Goal: Task Accomplishment & Management: Use online tool/utility

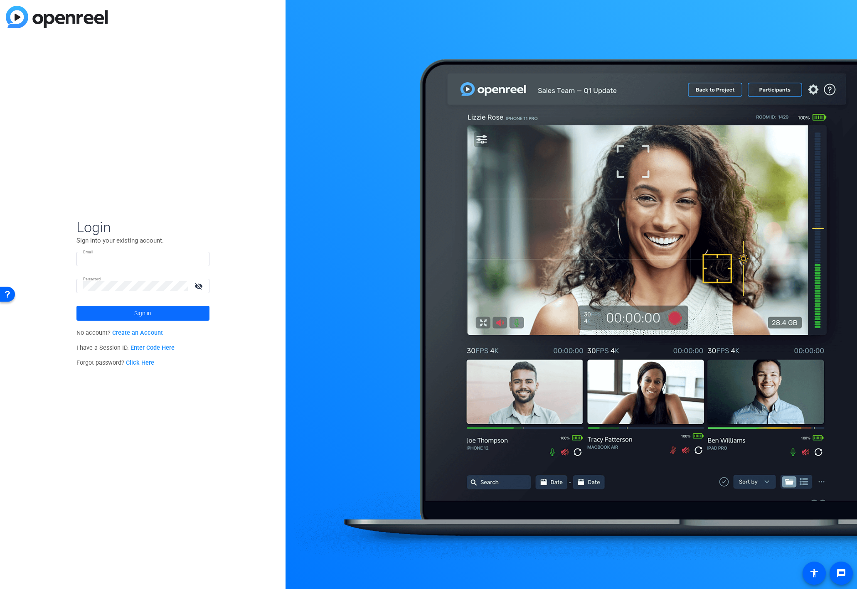
type input "[EMAIL_ADDRESS][DOMAIN_NAME]"
click at [162, 311] on span at bounding box center [142, 313] width 133 height 20
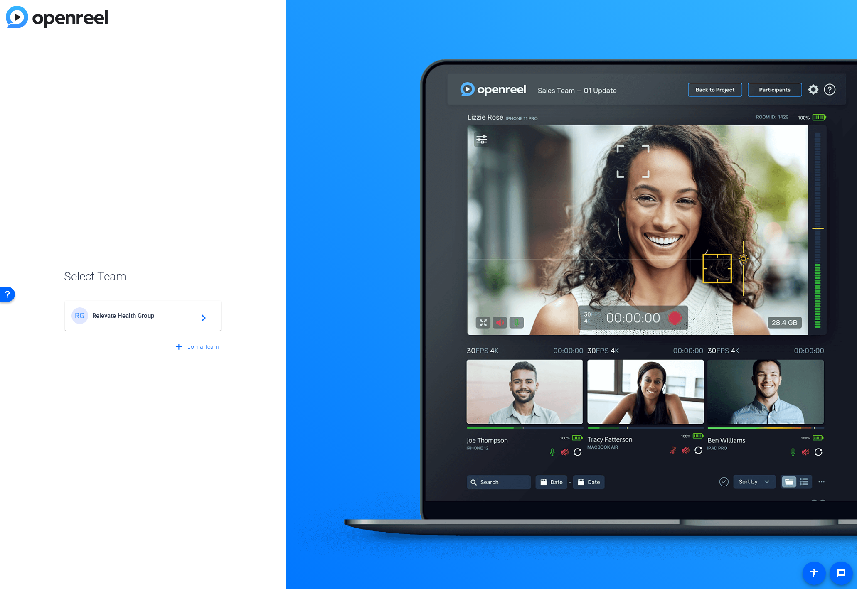
click at [156, 315] on span "Relevate Health Group" at bounding box center [144, 315] width 104 height 7
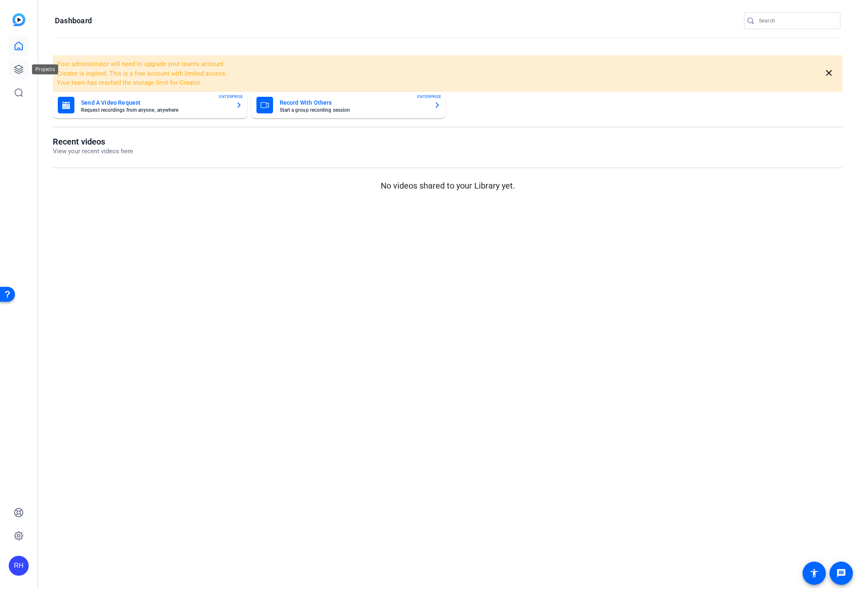
click at [23, 67] on icon at bounding box center [19, 69] width 10 height 10
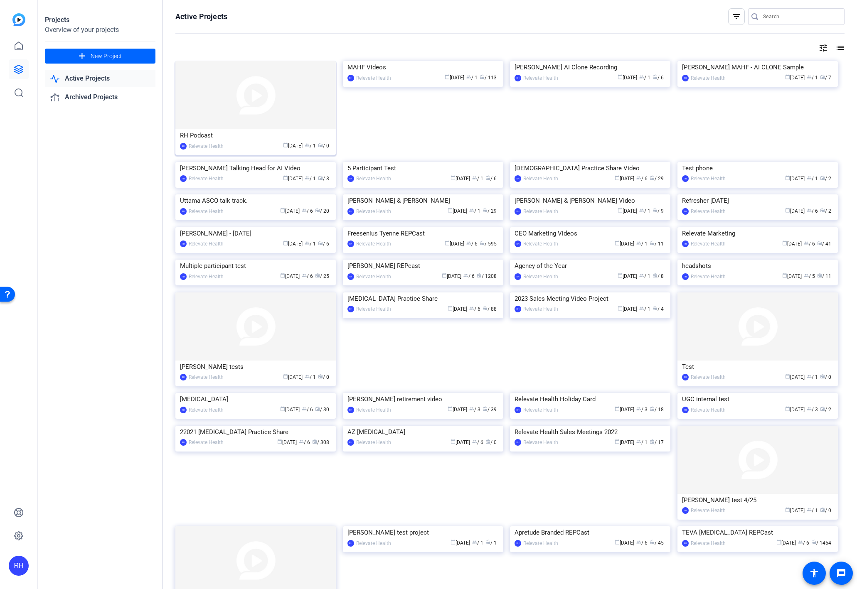
click at [269, 99] on img at bounding box center [255, 95] width 160 height 68
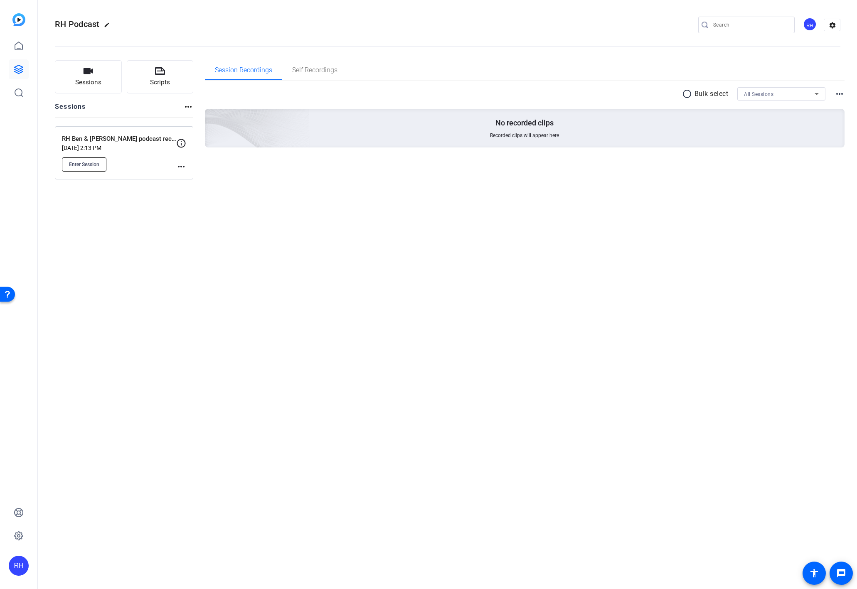
click at [96, 164] on span "Enter Session" at bounding box center [84, 164] width 30 height 7
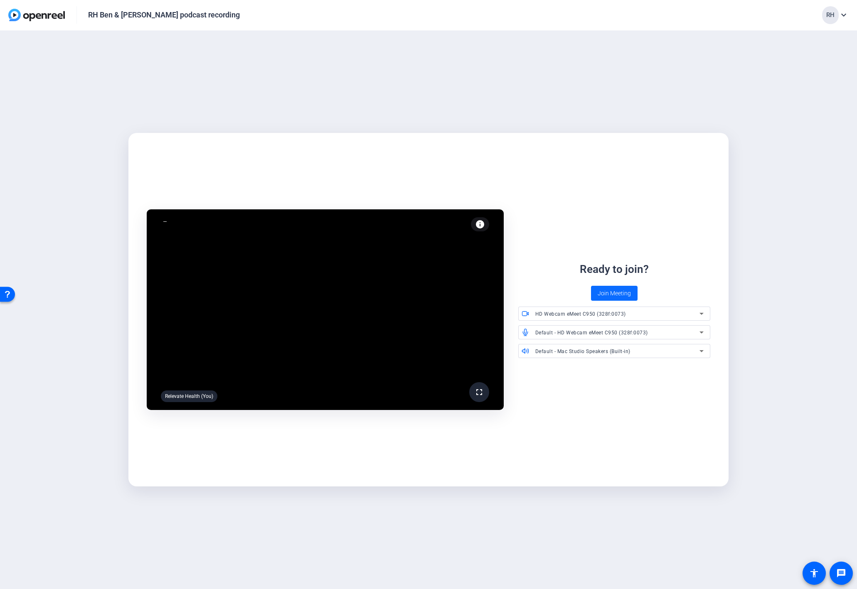
click at [612, 291] on span "Join Meeting" at bounding box center [614, 293] width 33 height 9
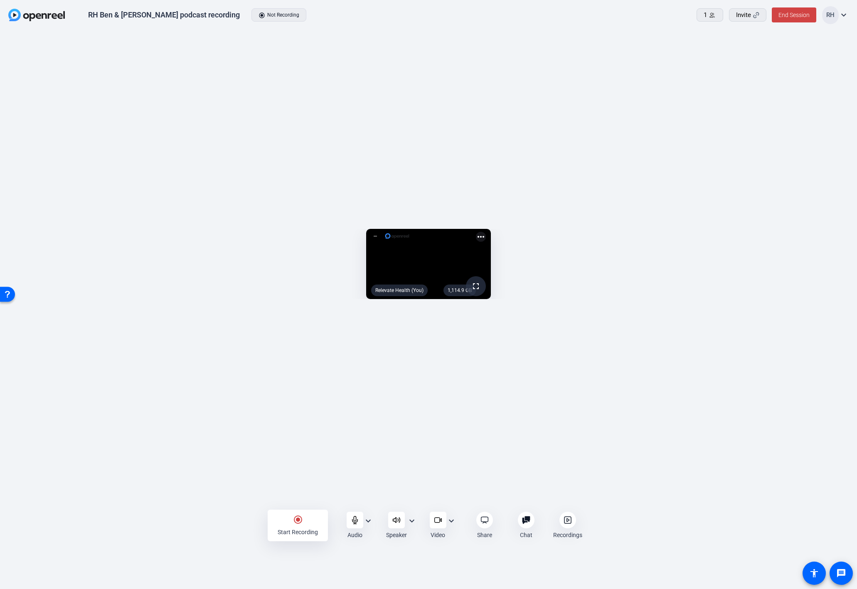
click at [526, 519] on icon at bounding box center [526, 520] width 8 height 8
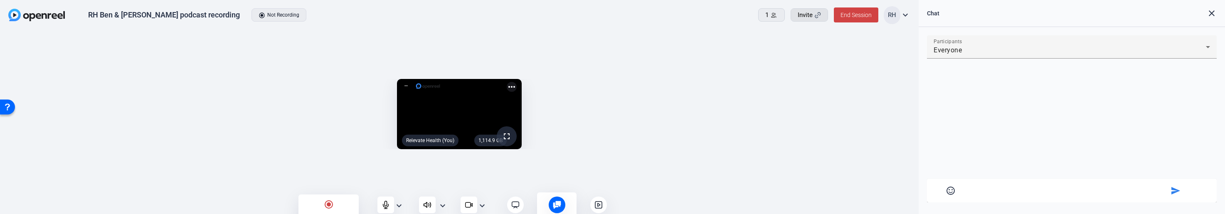
click at [810, 17] on span "Invite" at bounding box center [804, 15] width 15 height 10
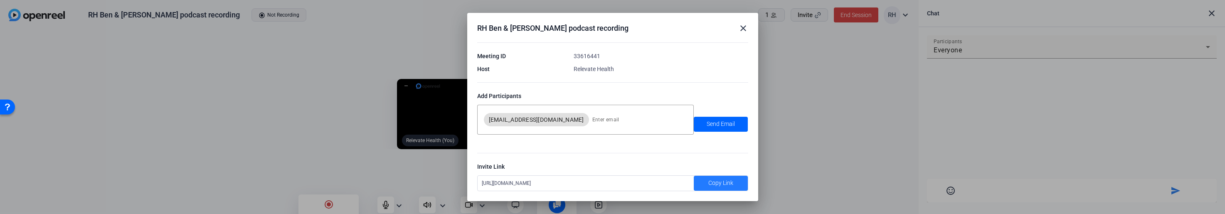
click at [716, 183] on span "Copy Link" at bounding box center [720, 183] width 25 height 9
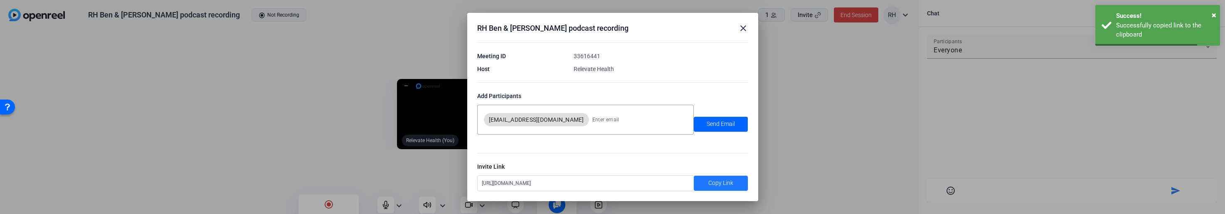
click at [743, 27] on mat-icon "close" at bounding box center [743, 28] width 10 height 10
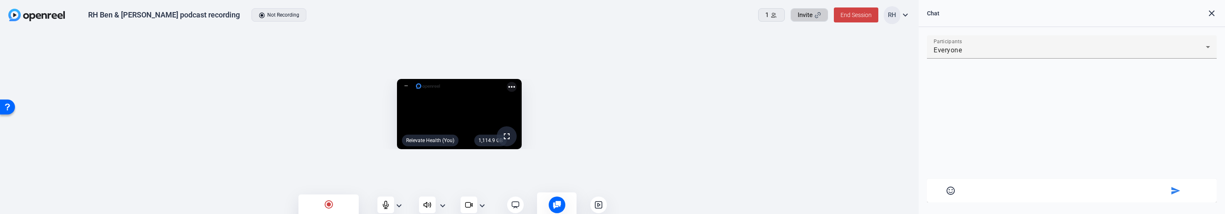
click at [512, 141] on mat-icon "fullscreen" at bounding box center [507, 136] width 10 height 10
click at [482, 205] on mat-icon "expand_more" at bounding box center [482, 206] width 10 height 10
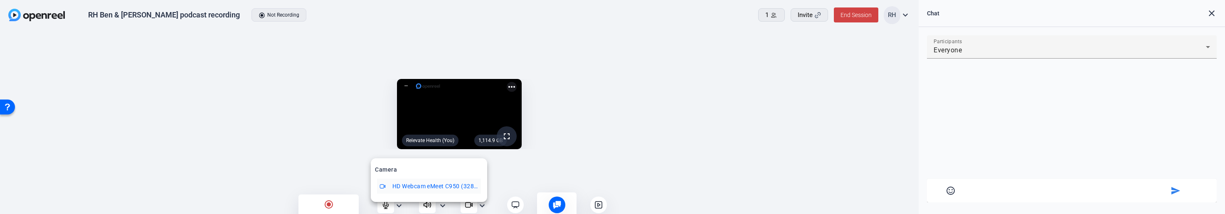
click at [482, 205] on div at bounding box center [612, 107] width 1225 height 214
click at [442, 205] on mat-icon "expand_more" at bounding box center [443, 206] width 10 height 10
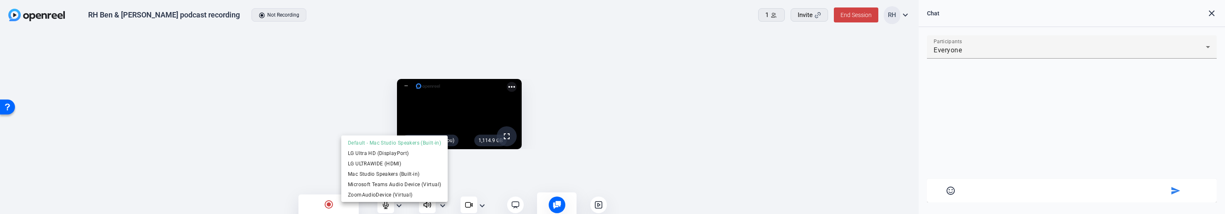
click at [442, 205] on div at bounding box center [612, 107] width 1225 height 214
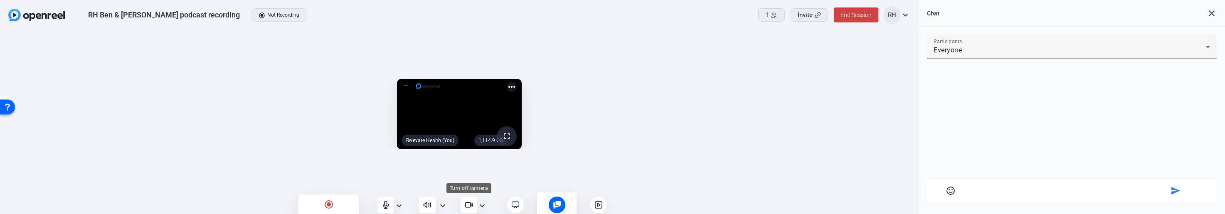
click at [471, 204] on icon at bounding box center [469, 205] width 8 height 8
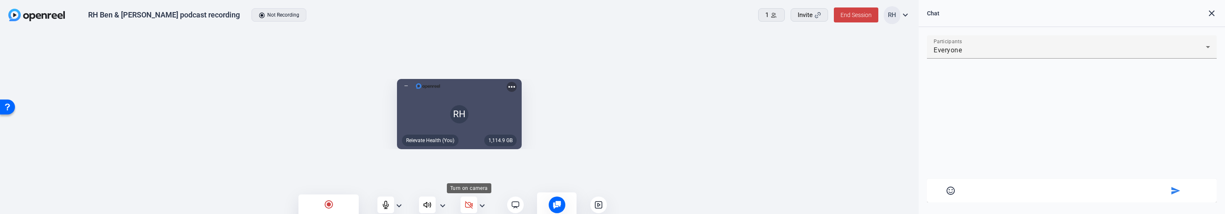
click at [471, 204] on icon at bounding box center [469, 205] width 8 height 8
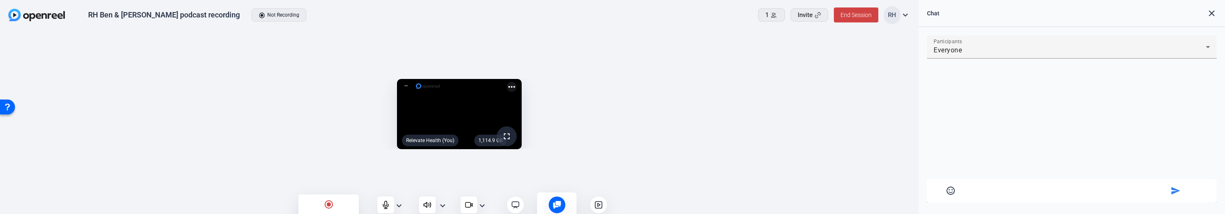
click at [442, 204] on mat-icon "expand_more" at bounding box center [443, 206] width 10 height 10
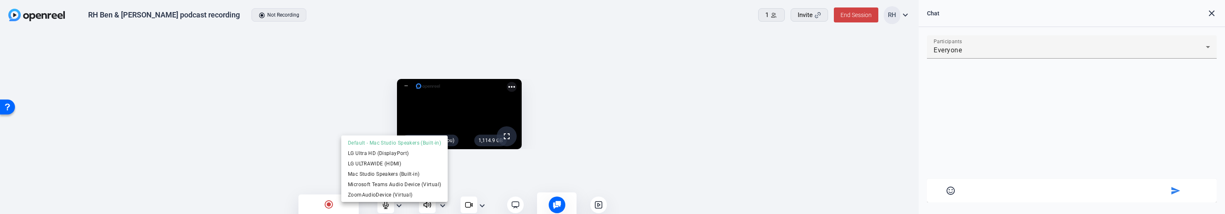
click at [404, 209] on div at bounding box center [612, 107] width 1225 height 214
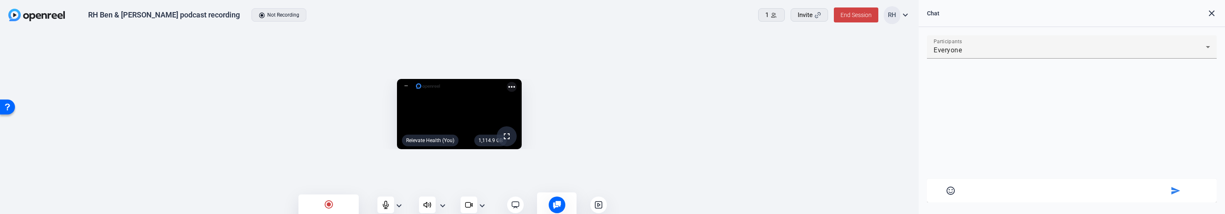
click at [399, 207] on mat-icon "expand_more" at bounding box center [399, 206] width 10 height 10
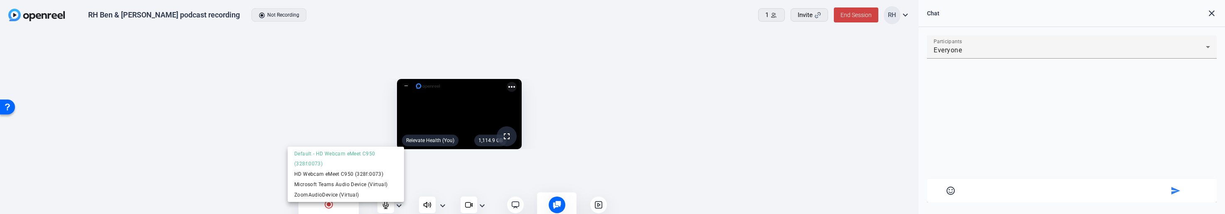
click at [279, 107] on div at bounding box center [612, 107] width 1225 height 214
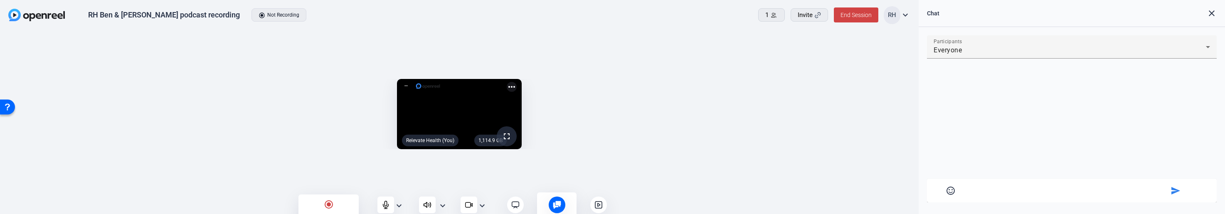
click at [399, 203] on mat-icon "expand_more" at bounding box center [399, 206] width 10 height 10
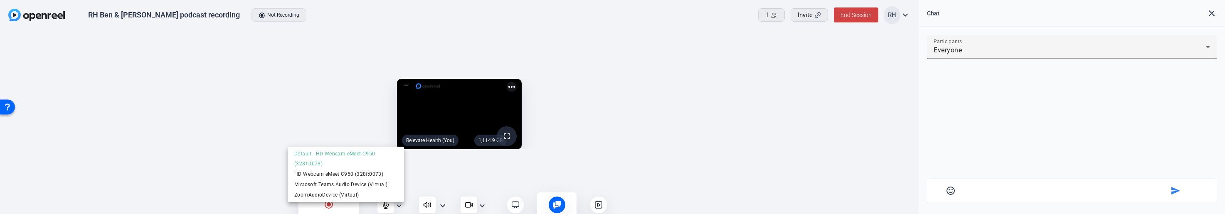
click at [396, 203] on div at bounding box center [612, 107] width 1225 height 214
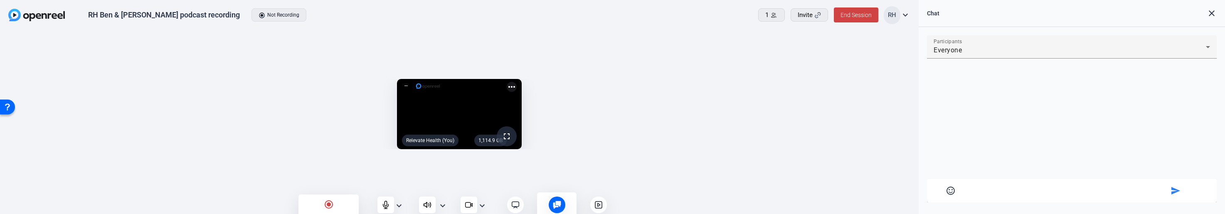
click at [399, 204] on mat-icon "expand_more" at bounding box center [399, 206] width 10 height 10
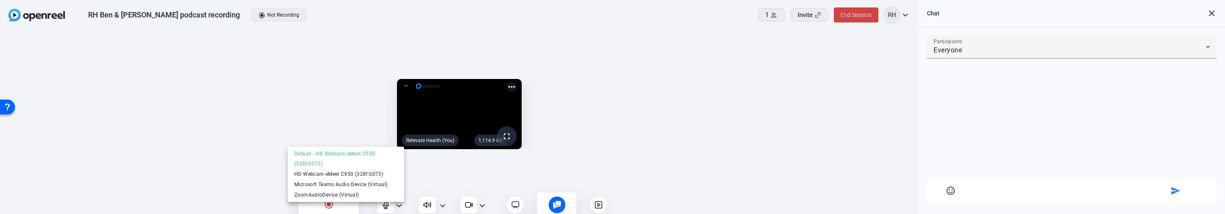
click at [399, 204] on div at bounding box center [612, 107] width 1225 height 214
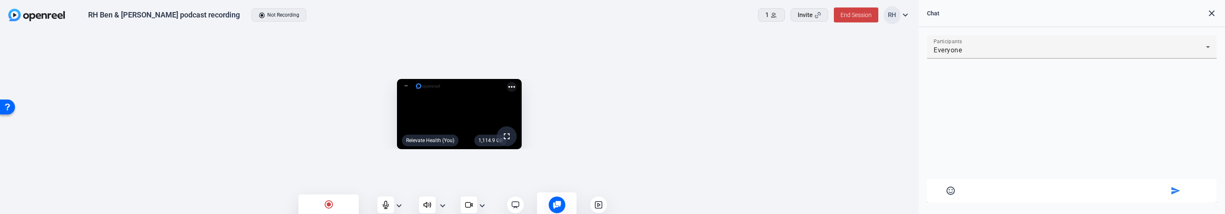
click at [398, 202] on mat-icon "expand_more" at bounding box center [399, 206] width 10 height 10
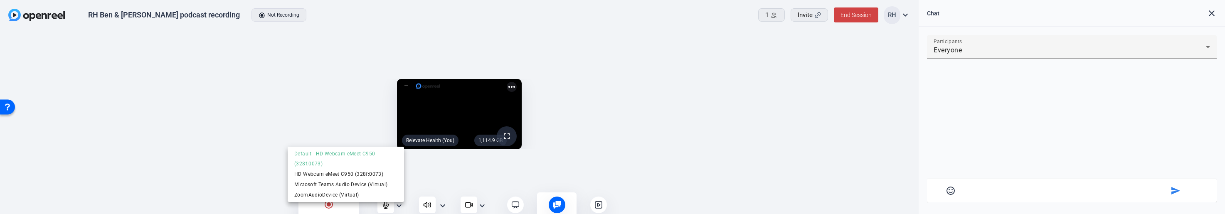
click at [394, 204] on div at bounding box center [612, 107] width 1225 height 214
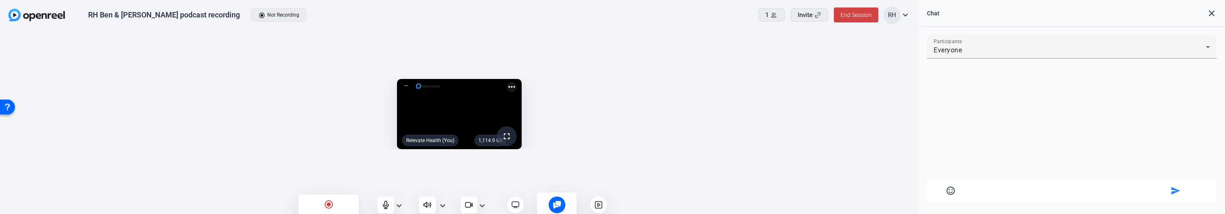
click at [397, 203] on mat-icon "expand_more" at bounding box center [399, 206] width 10 height 10
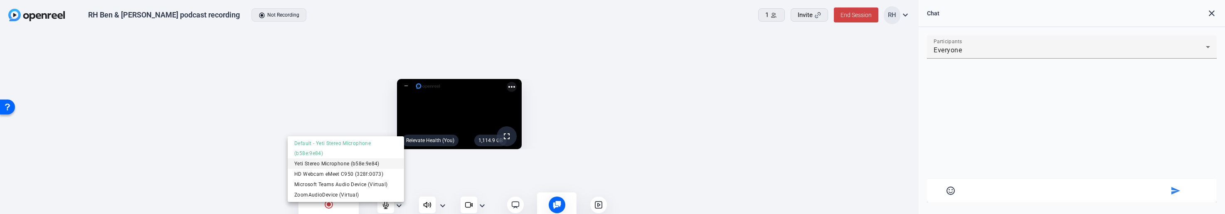
click at [340, 162] on span "Yeti Stereo Microphone (b58e:9e84)" at bounding box center [345, 163] width 103 height 10
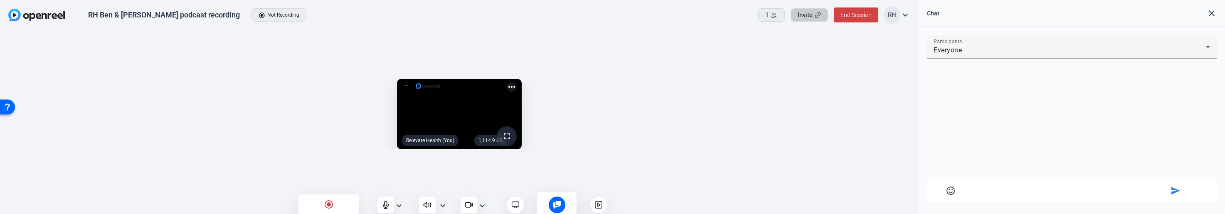
click at [810, 17] on span "Invite" at bounding box center [804, 15] width 15 height 10
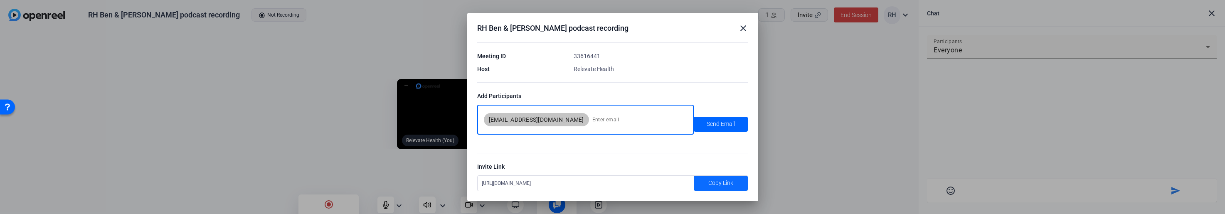
click at [712, 180] on span "Copy Link" at bounding box center [720, 183] width 25 height 9
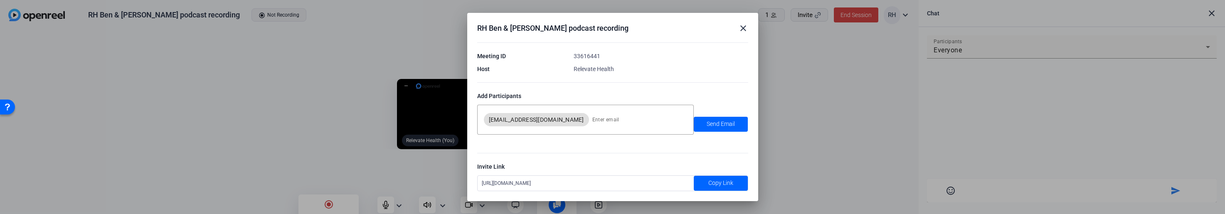
click at [743, 24] on mat-icon "close" at bounding box center [743, 28] width 10 height 10
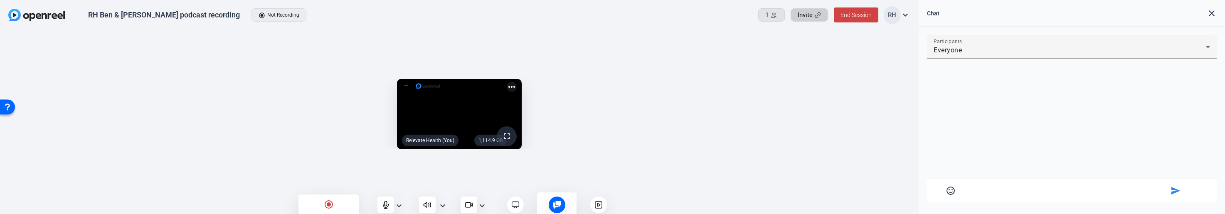
click at [769, 13] on div "1" at bounding box center [771, 15] width 12 height 10
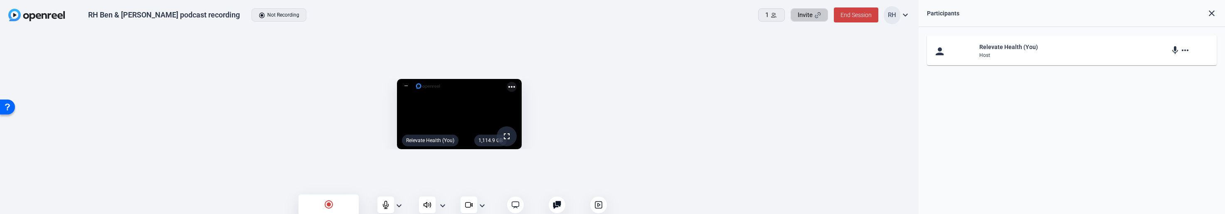
click at [803, 12] on span "Invite" at bounding box center [804, 15] width 15 height 10
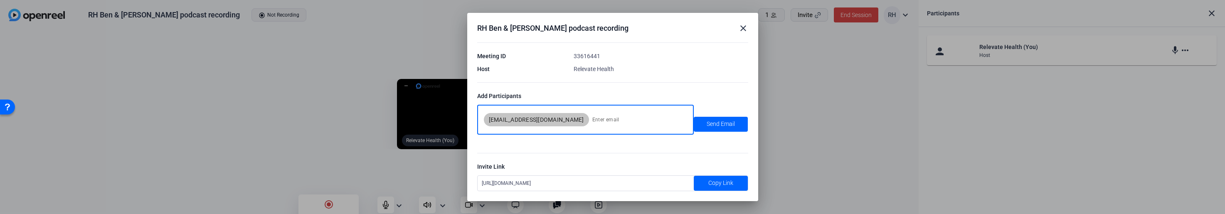
click at [592, 115] on input at bounding box center [638, 119] width 92 height 17
type input "[PERSON_NAME][EMAIL_ADDRESS][PERSON_NAME][DOMAIN_NAME]"
click at [546, 118] on span "[EMAIL_ADDRESS][DOMAIN_NAME]" at bounding box center [536, 119] width 105 height 13
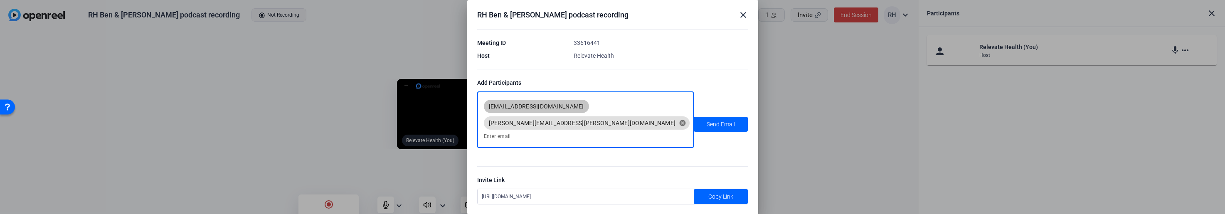
click at [683, 115] on div "[EMAIL_ADDRESS][DOMAIN_NAME] [PERSON_NAME][DOMAIN_NAME][EMAIL_ADDRESS][PERSON_N…" at bounding box center [583, 119] width 207 height 43
click at [600, 131] on input at bounding box center [586, 136] width 204 height 10
click at [631, 131] on input "[PERSON_NAME][EMAIL_ADDRESS][PERSON_NAME][DOMAIN_NAME]" at bounding box center [586, 136] width 204 height 10
type input "[PERSON_NAME][EMAIL_ADDRESS][PERSON_NAME][DOMAIN_NAME]"
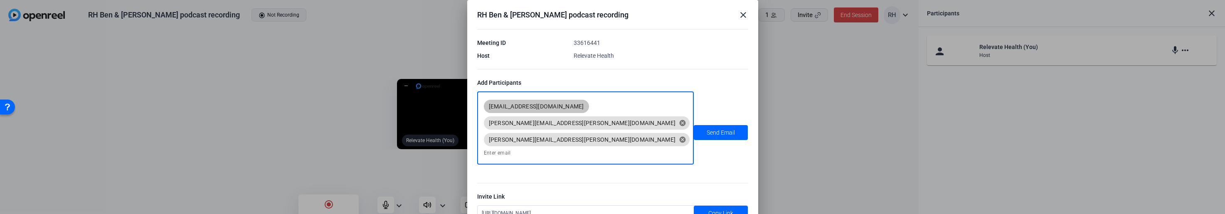
click at [679, 114] on div "[EMAIL_ADDRESS][DOMAIN_NAME] [PERSON_NAME][DOMAIN_NAME][EMAIL_ADDRESS][PERSON_N…" at bounding box center [583, 128] width 207 height 60
click at [715, 128] on span "Send Email" at bounding box center [720, 132] width 28 height 9
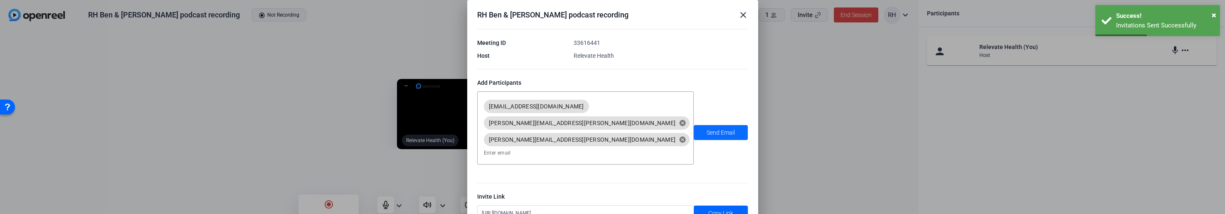
click at [717, 128] on span "Send Email" at bounding box center [720, 132] width 28 height 9
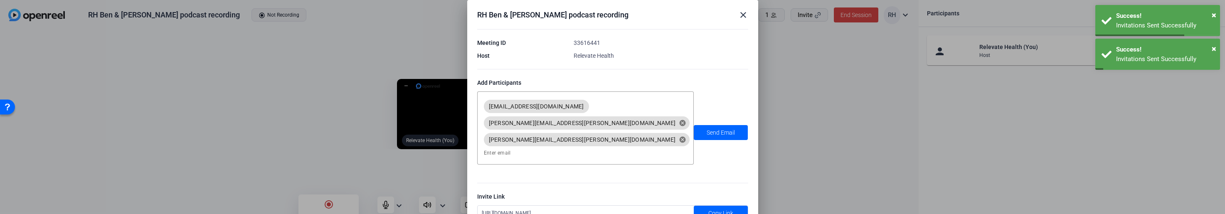
click at [739, 20] on mat-icon "close" at bounding box center [743, 15] width 10 height 10
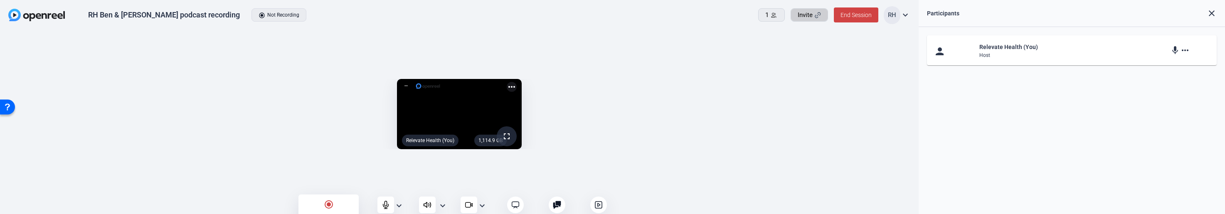
click at [600, 203] on icon at bounding box center [598, 205] width 8 height 8
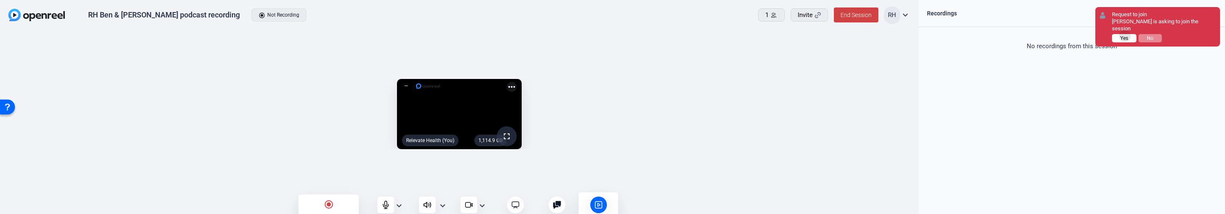
click at [857, 35] on span "Yes" at bounding box center [1124, 38] width 8 height 6
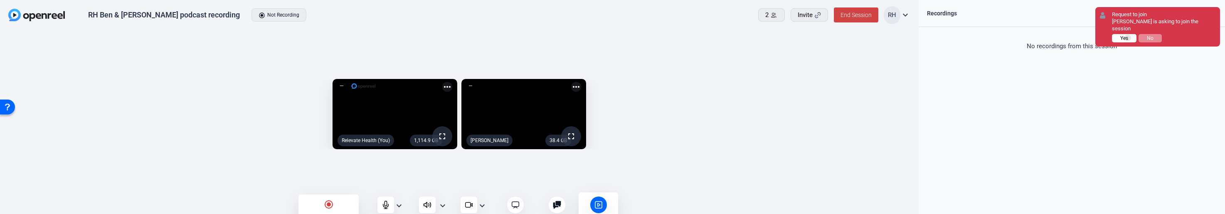
click at [857, 35] on span "Yes" at bounding box center [1124, 38] width 8 height 6
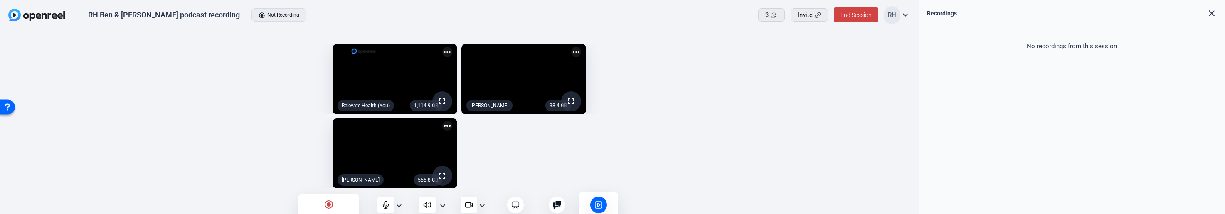
click at [342, 204] on div "radio_button_checked Start Recording" at bounding box center [328, 210] width 60 height 32
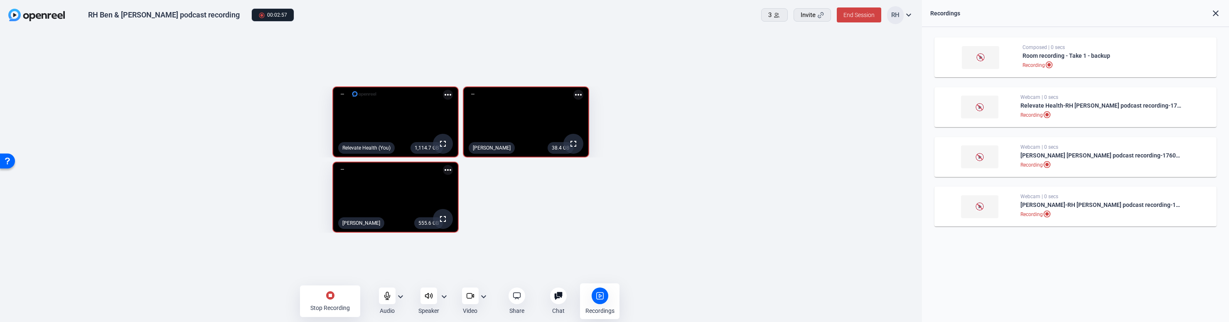
click at [330, 297] on mat-icon "stop_circle" at bounding box center [330, 295] width 10 height 10
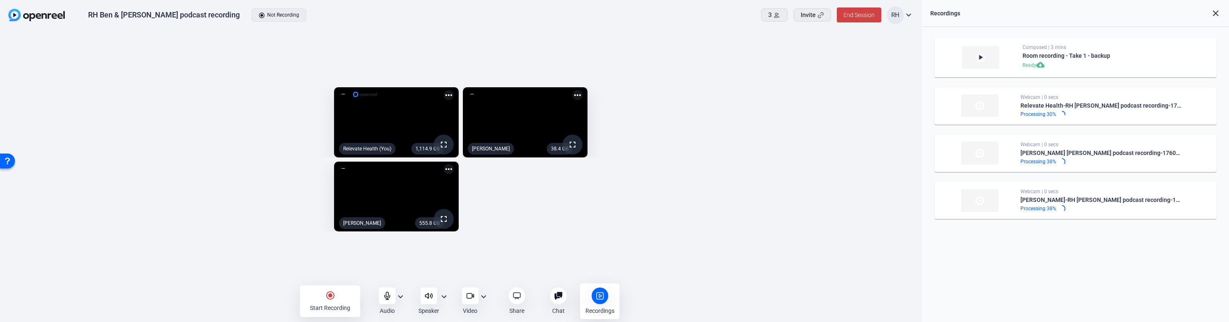
click at [484, 293] on mat-icon "expand_more" at bounding box center [484, 297] width 10 height 10
click at [508, 250] on div at bounding box center [614, 161] width 1229 height 322
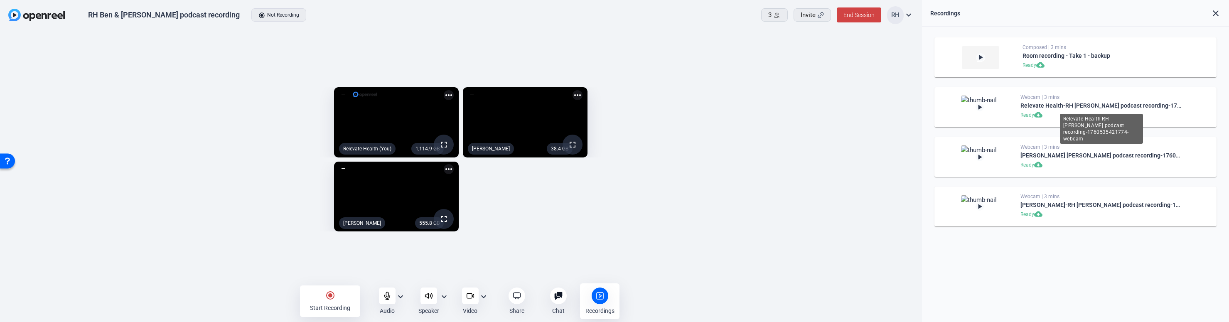
click at [857, 105] on div "Relevate Health-RH [PERSON_NAME] podcast recording-1760535421774-webcam" at bounding box center [1102, 106] width 162 height 10
click at [857, 106] on mat-icon "play_arrow" at bounding box center [980, 107] width 8 height 8
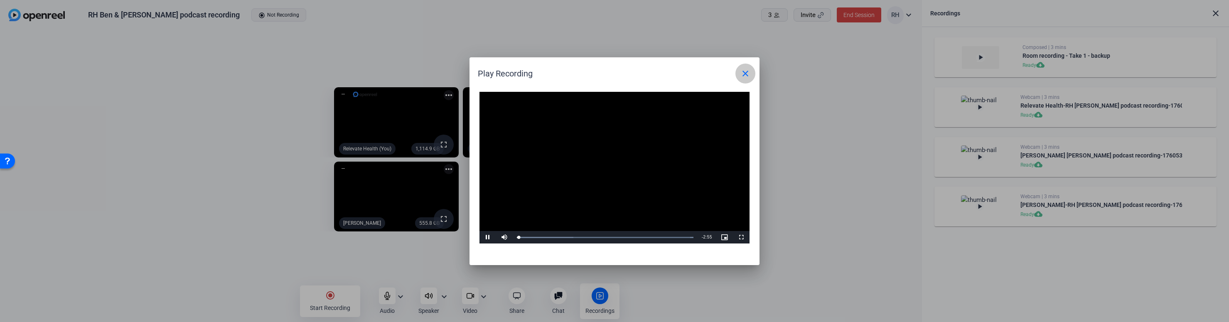
click at [746, 76] on mat-icon "close" at bounding box center [746, 74] width 10 height 10
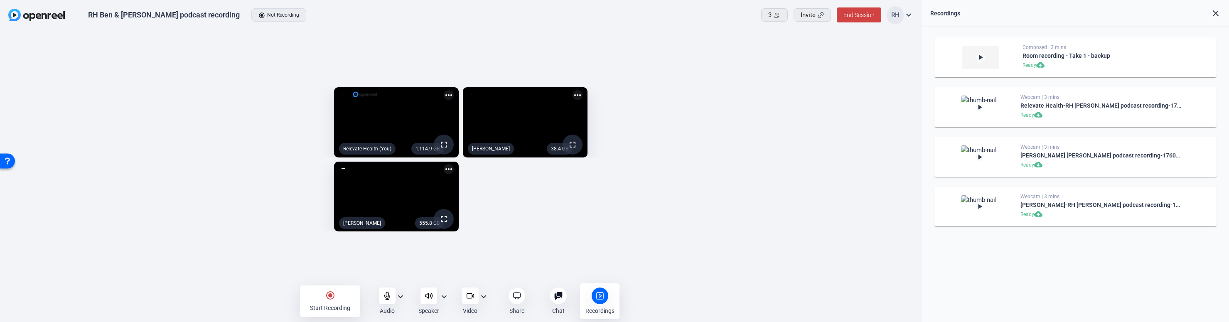
click at [857, 154] on mat-icon "play_arrow" at bounding box center [980, 157] width 8 height 8
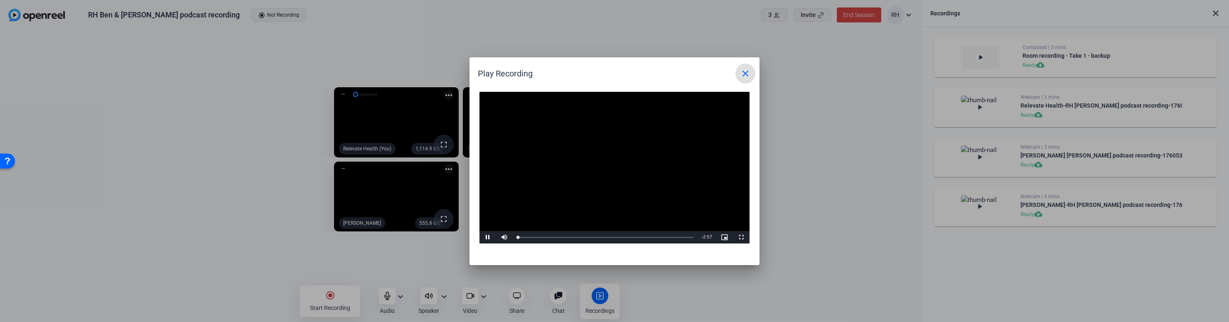
click at [750, 74] on mat-icon "close" at bounding box center [746, 74] width 10 height 10
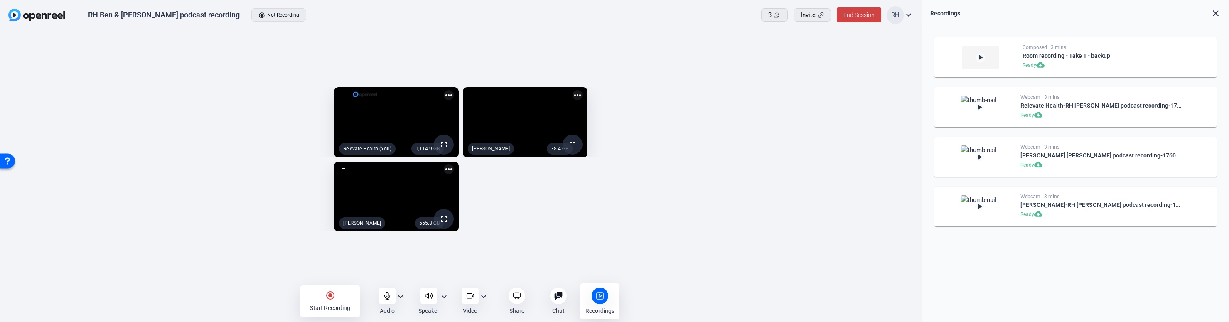
click at [857, 206] on mat-icon "play_arrow" at bounding box center [980, 206] width 8 height 8
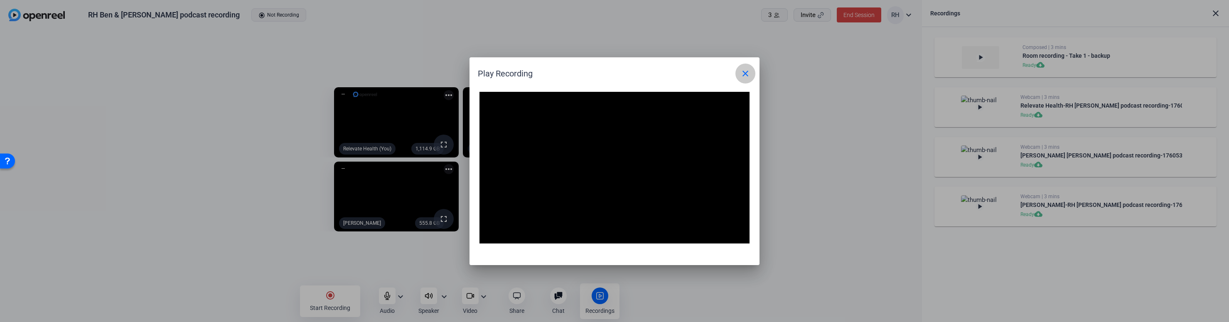
click at [744, 72] on mat-icon "close" at bounding box center [746, 74] width 10 height 10
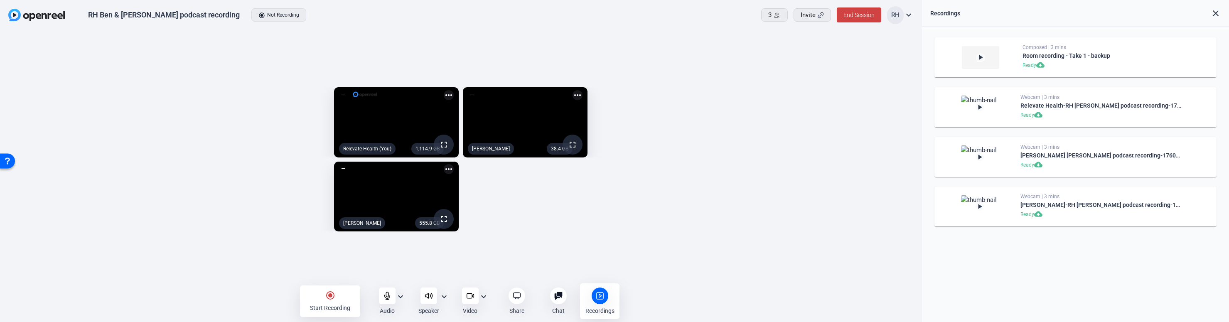
click at [857, 58] on mat-icon "play_arrow" at bounding box center [981, 57] width 8 height 8
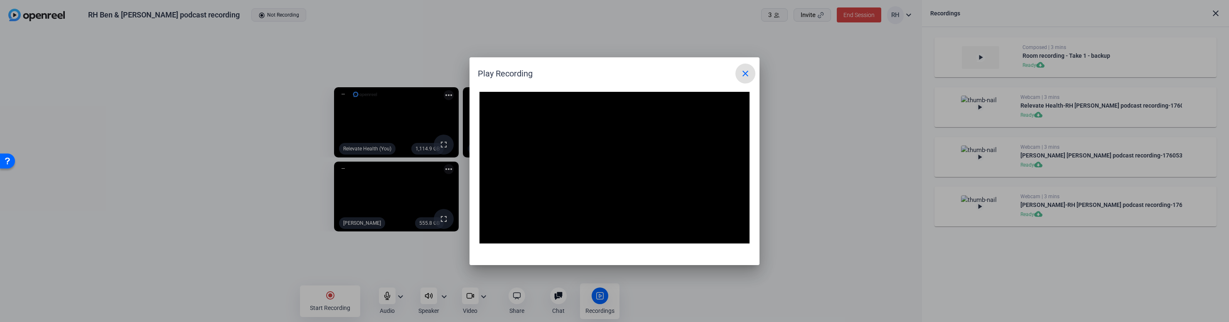
click at [746, 73] on mat-icon "close" at bounding box center [746, 74] width 10 height 10
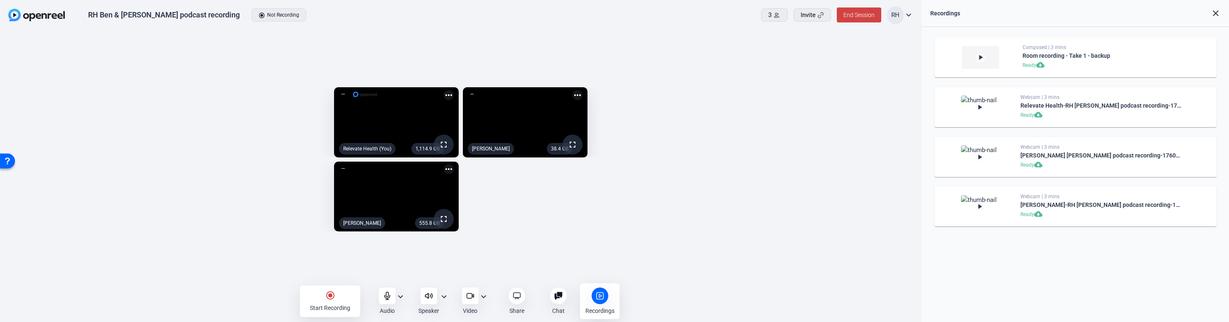
click at [857, 58] on mat-icon "play_arrow" at bounding box center [981, 57] width 8 height 8
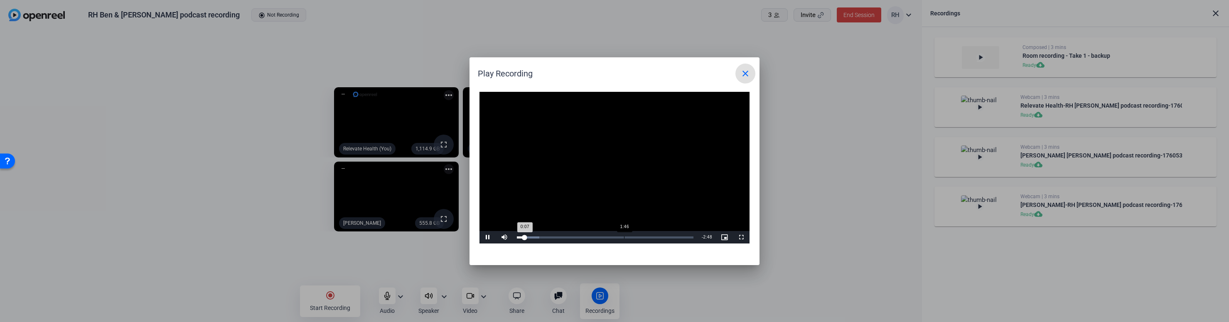
click at [624, 237] on div "Loaded : 12.83% 1:46 0:07" at bounding box center [605, 237] width 177 height 2
click at [650, 236] on div "Loaded : 69.60% 2:09 1:48" at bounding box center [605, 237] width 177 height 2
click at [744, 74] on mat-icon "close" at bounding box center [746, 74] width 10 height 10
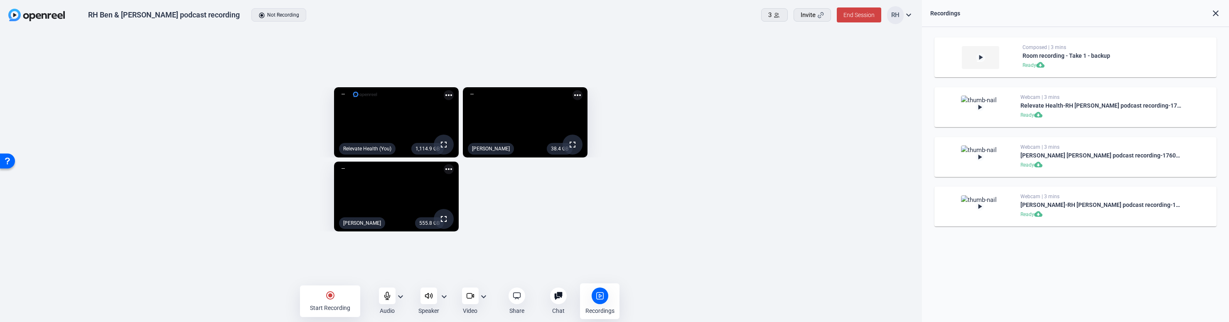
click at [339, 293] on div "radio_button_checked Start Recording" at bounding box center [330, 302] width 60 height 32
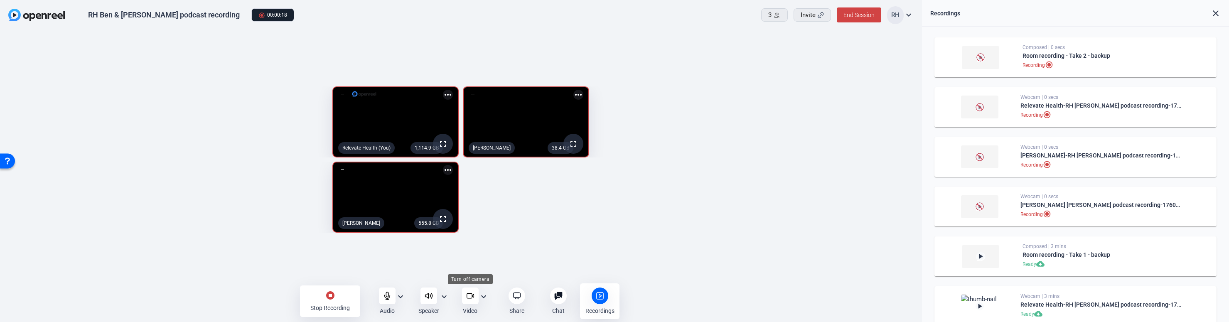
click at [473, 295] on icon at bounding box center [473, 295] width 2 height 3
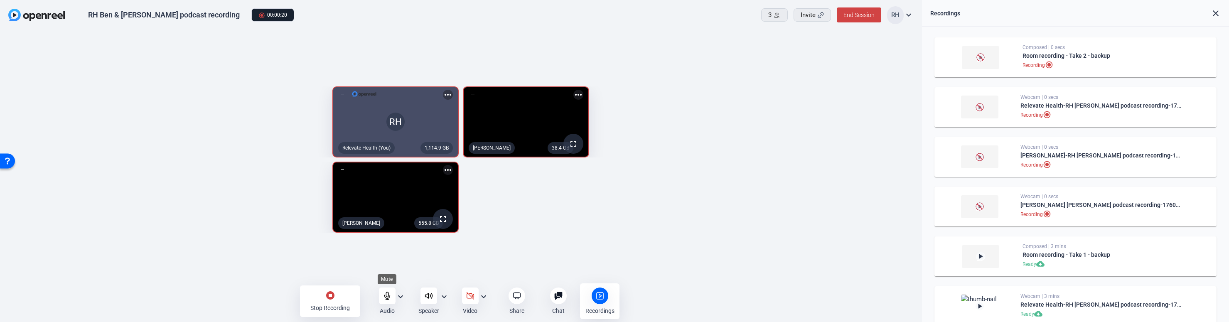
click at [392, 296] on div at bounding box center [387, 296] width 17 height 17
click at [334, 295] on mat-icon "stop_circle" at bounding box center [330, 295] width 10 height 10
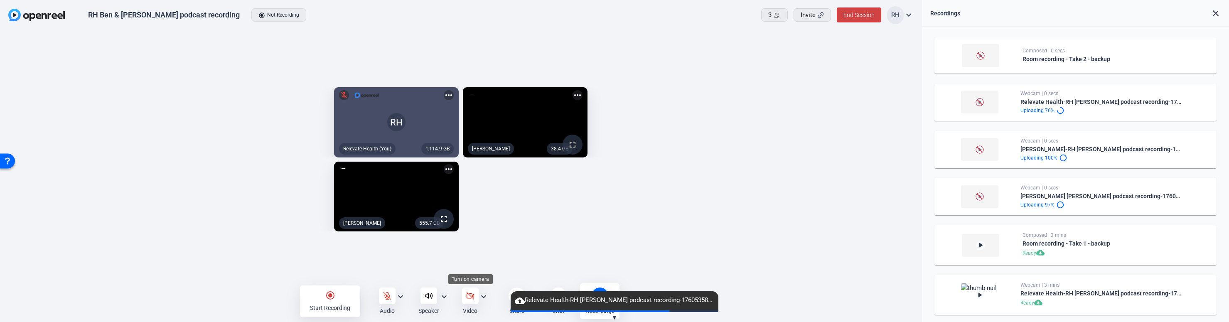
click at [470, 293] on icon at bounding box center [470, 296] width 8 height 8
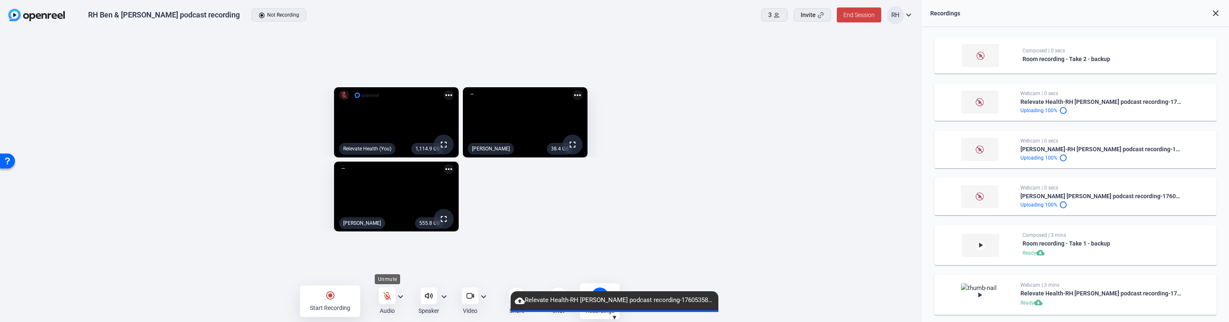
click at [388, 294] on icon at bounding box center [387, 296] width 8 height 8
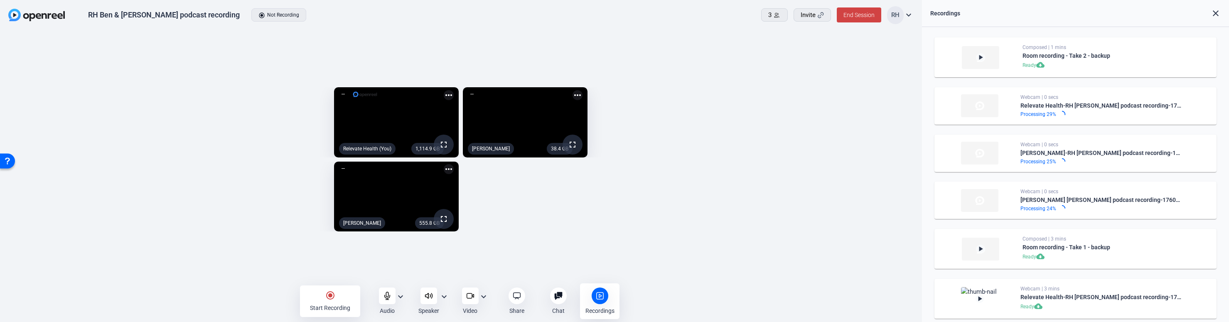
click at [857, 57] on mat-icon "play_arrow" at bounding box center [981, 57] width 8 height 8
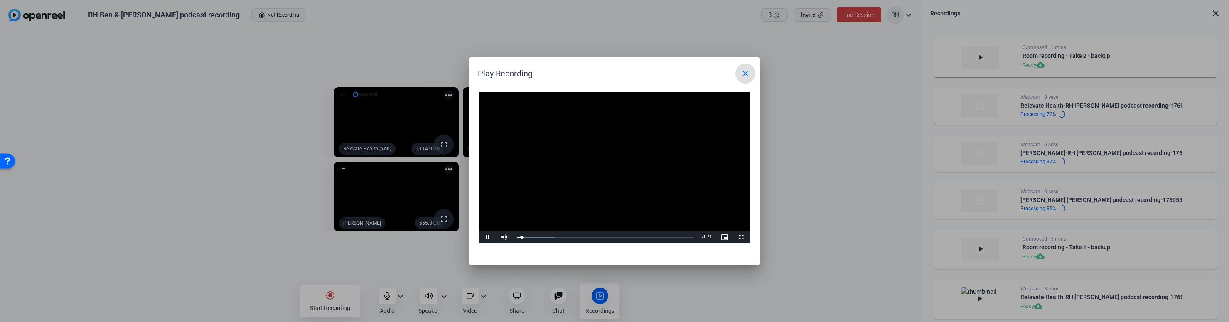
click at [743, 79] on button "close" at bounding box center [746, 74] width 20 height 20
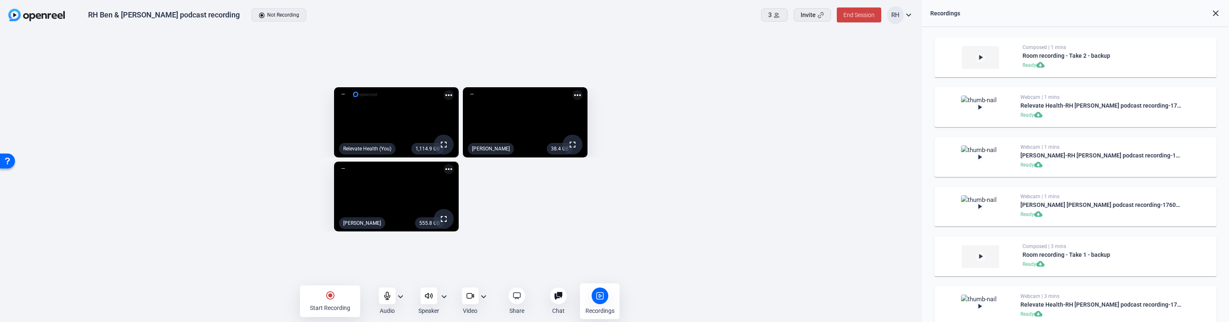
click at [857, 59] on mat-icon "play_arrow" at bounding box center [981, 57] width 8 height 8
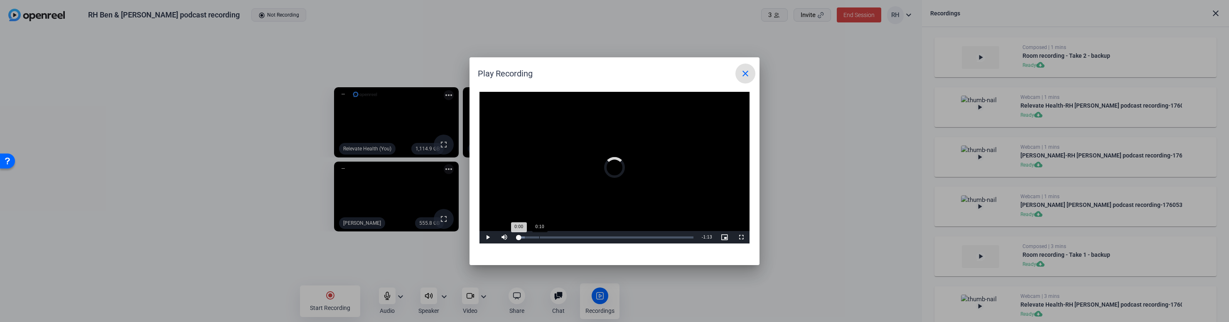
click at [539, 235] on div "Loaded : 4.58% 0:10 0:00" at bounding box center [605, 237] width 185 height 12
click at [552, 238] on div "Loaded : 29.23% 0:16 0:16" at bounding box center [605, 237] width 177 height 2
click at [564, 238] on div "Loaded : 36.88% 0:21 0:17" at bounding box center [605, 237] width 177 height 2
click at [744, 74] on mat-icon "close" at bounding box center [746, 74] width 10 height 10
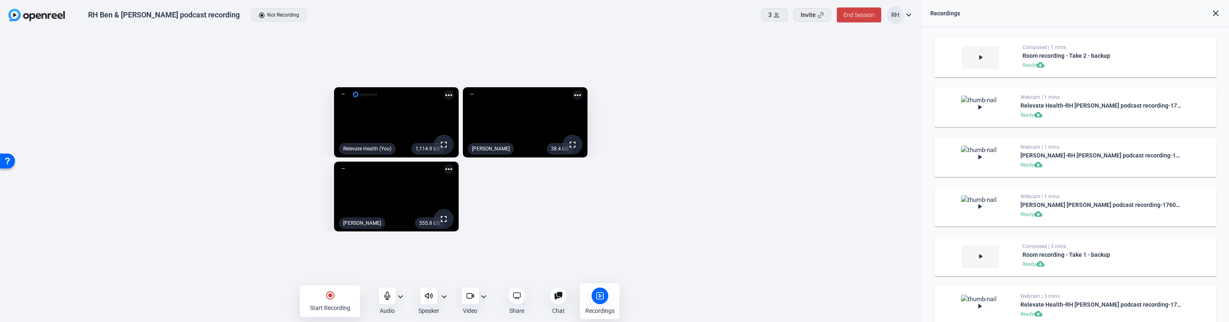
click at [449, 90] on mat-icon "more_horiz" at bounding box center [449, 95] width 10 height 10
click at [489, 21] on div at bounding box center [614, 161] width 1229 height 322
click at [802, 87] on openreel-capture-lite-video-stream "38.4 GB fullscreen [PERSON_NAME] more_horiz" at bounding box center [686, 122] width 446 height 70
click at [857, 157] on mat-icon "play_arrow" at bounding box center [980, 157] width 8 height 8
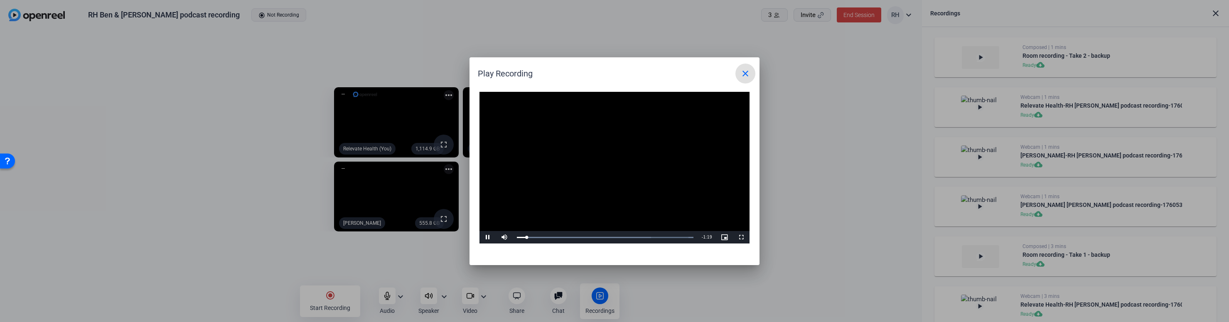
click at [748, 75] on mat-icon "close" at bounding box center [746, 74] width 10 height 10
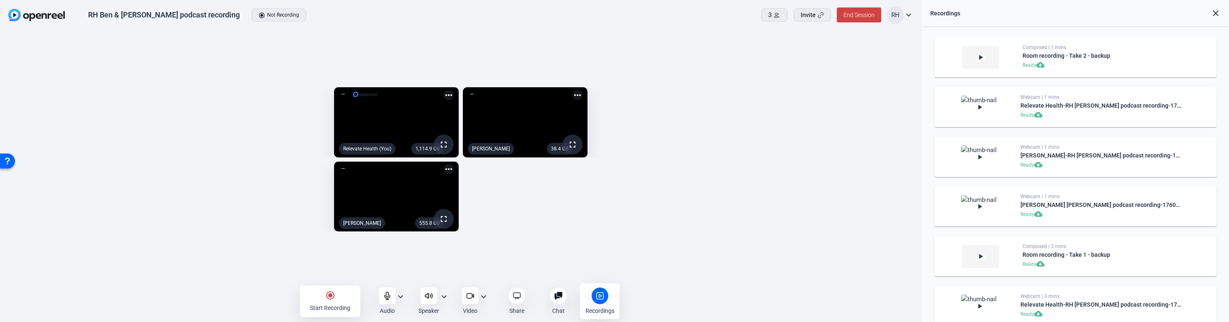
click at [857, 155] on mat-icon "play_arrow" at bounding box center [980, 157] width 8 height 8
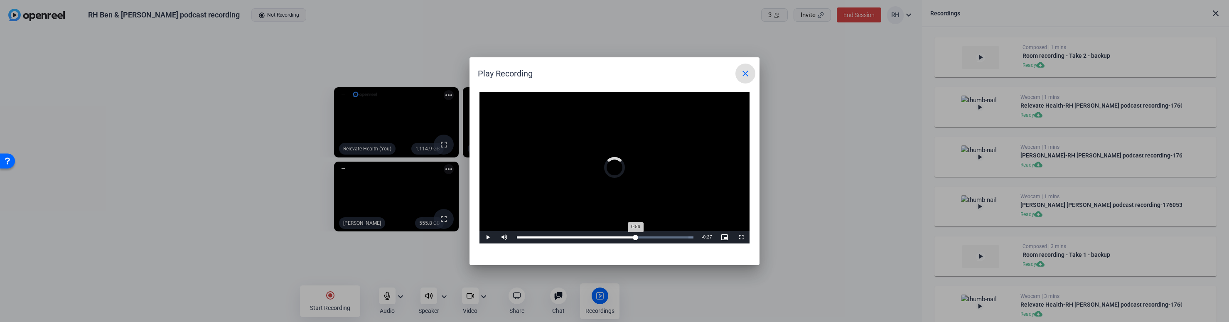
click at [632, 236] on div "Loaded : 100.00% 0:56 0:56" at bounding box center [605, 237] width 177 height 2
click at [665, 234] on div "Loaded : 100.00% 1:10 0:57" at bounding box center [605, 237] width 185 height 12
click at [602, 236] on div "Loaded : 100.00% 0:40 1:11" at bounding box center [605, 237] width 185 height 12
click at [576, 235] on div "Loaded : 100.00% 0:27 0:40" at bounding box center [605, 237] width 185 height 12
click at [743, 78] on span at bounding box center [746, 74] width 20 height 20
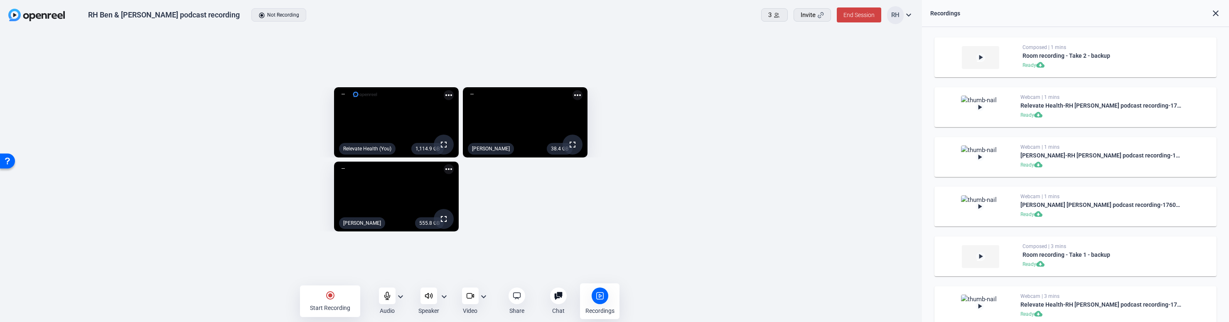
click at [857, 207] on mat-icon "play_arrow" at bounding box center [980, 206] width 8 height 8
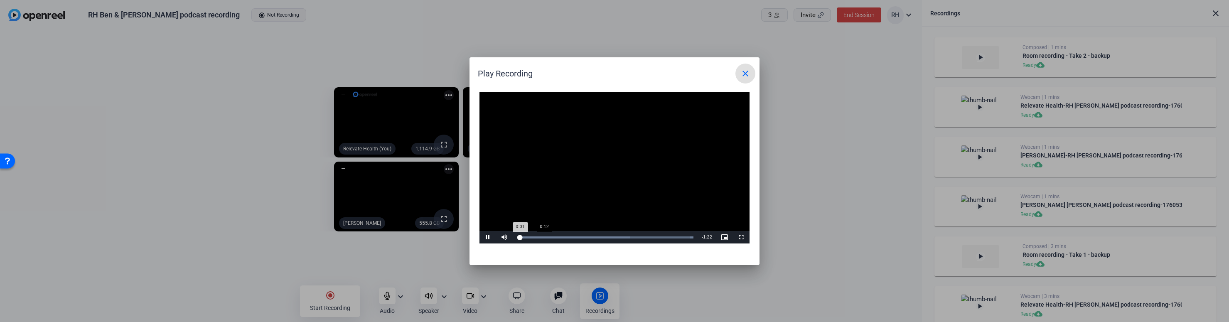
click at [544, 235] on div "Loaded : 100.00% 0:12 0:01" at bounding box center [605, 237] width 185 height 12
click at [669, 235] on div "Loaded : 100.00% 1:12 0:14" at bounding box center [605, 237] width 185 height 12
click at [745, 71] on mat-icon "close" at bounding box center [746, 74] width 10 height 10
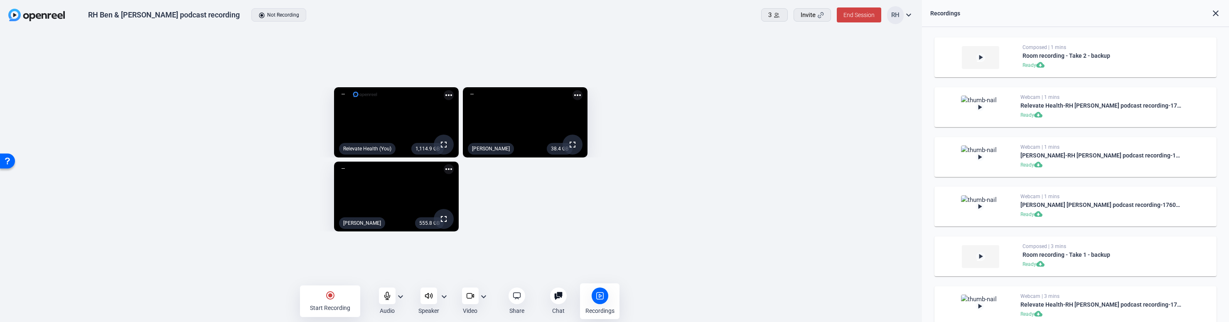
click at [763, 125] on openreel-capture-lite-video-stream "38.4 GB fullscreen [PERSON_NAME] more_horiz" at bounding box center [686, 122] width 446 height 70
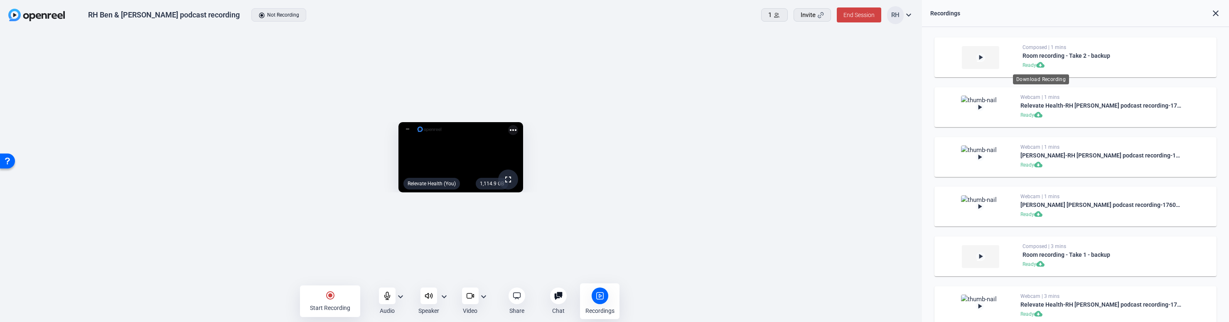
click at [857, 66] on mat-icon "cloud_download" at bounding box center [1041, 66] width 10 height 10
click at [857, 165] on mat-icon "cloud_download" at bounding box center [1039, 165] width 10 height 10
click at [857, 214] on mat-icon "cloud_download" at bounding box center [1039, 215] width 10 height 10
click at [857, 103] on img at bounding box center [979, 107] width 37 height 23
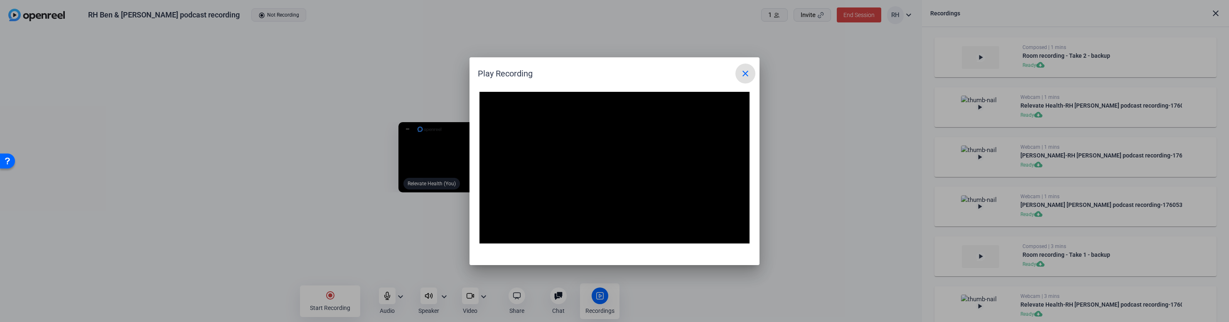
click at [741, 75] on mat-icon "close" at bounding box center [746, 74] width 10 height 10
